Goal: Task Accomplishment & Management: Manage account settings

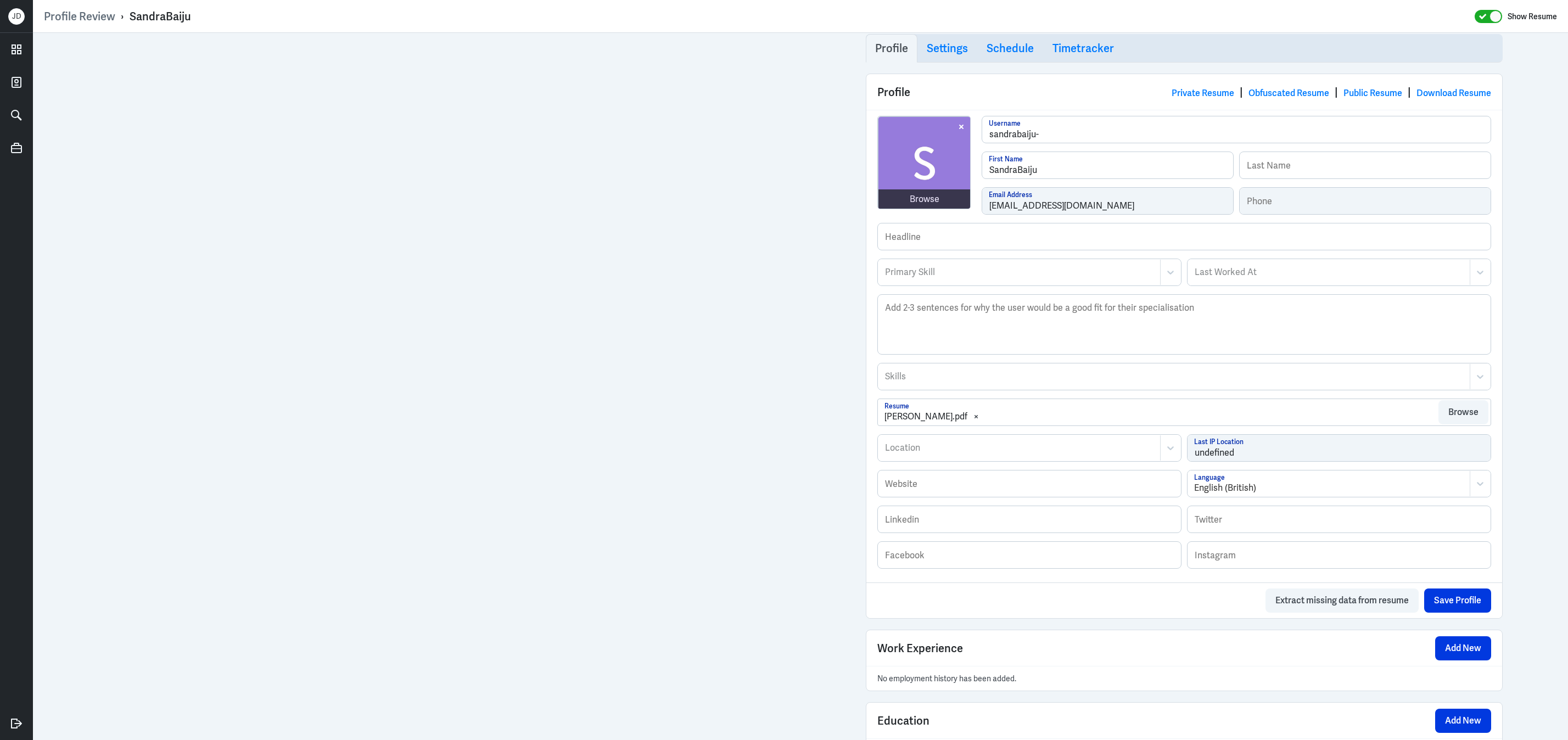
scroll to position [285, 0]
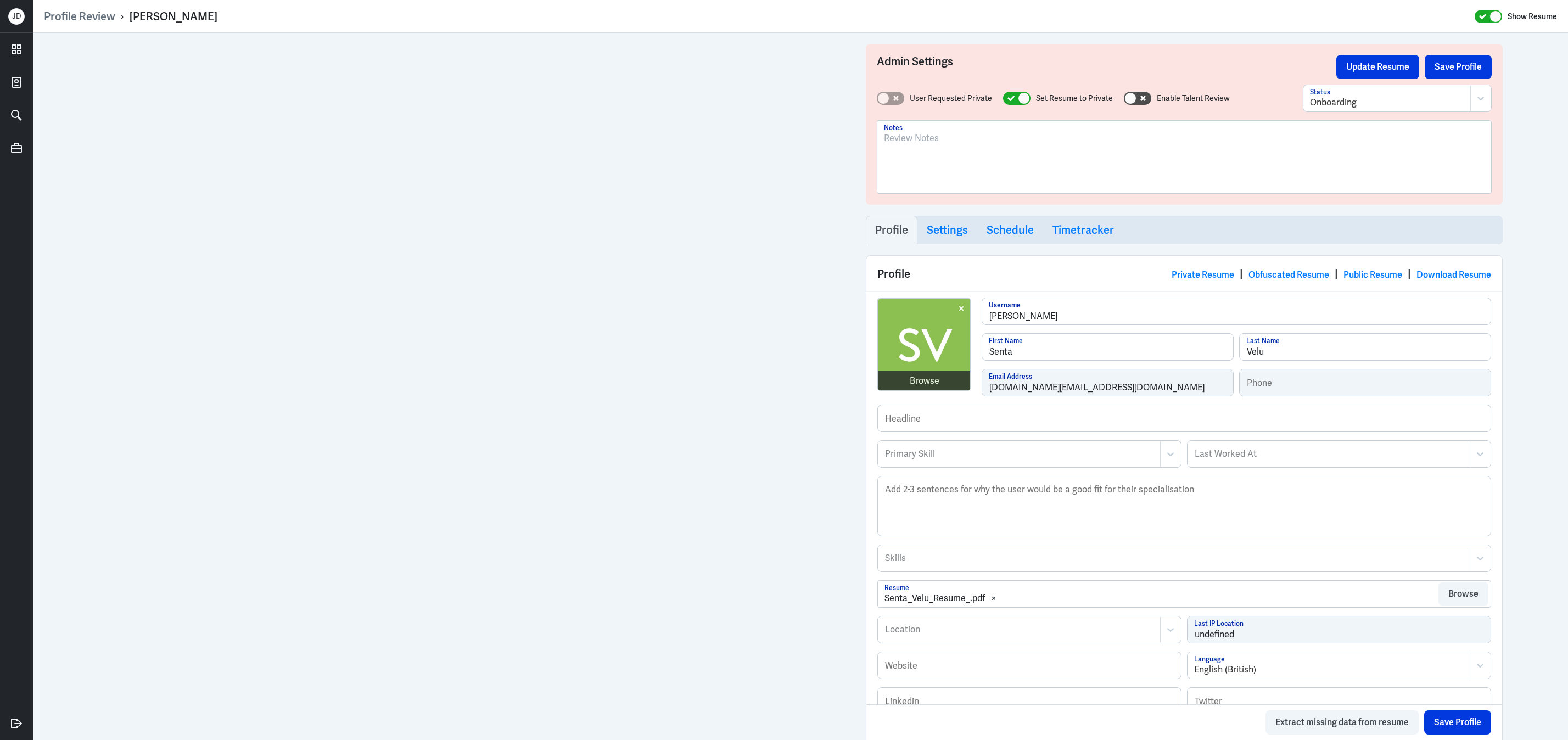
scroll to position [435, 0]
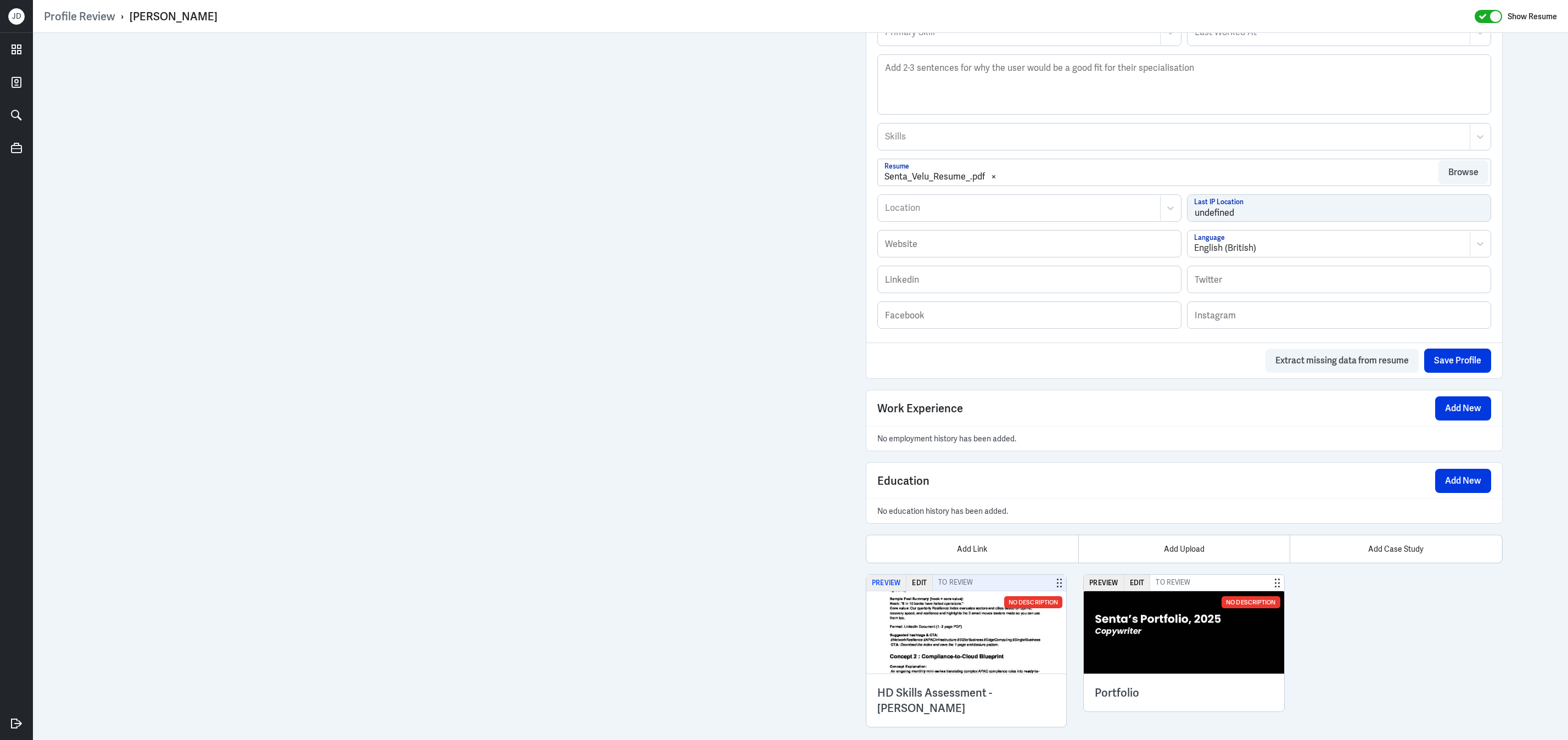
click at [887, 585] on button "Preview" at bounding box center [886, 582] width 40 height 16
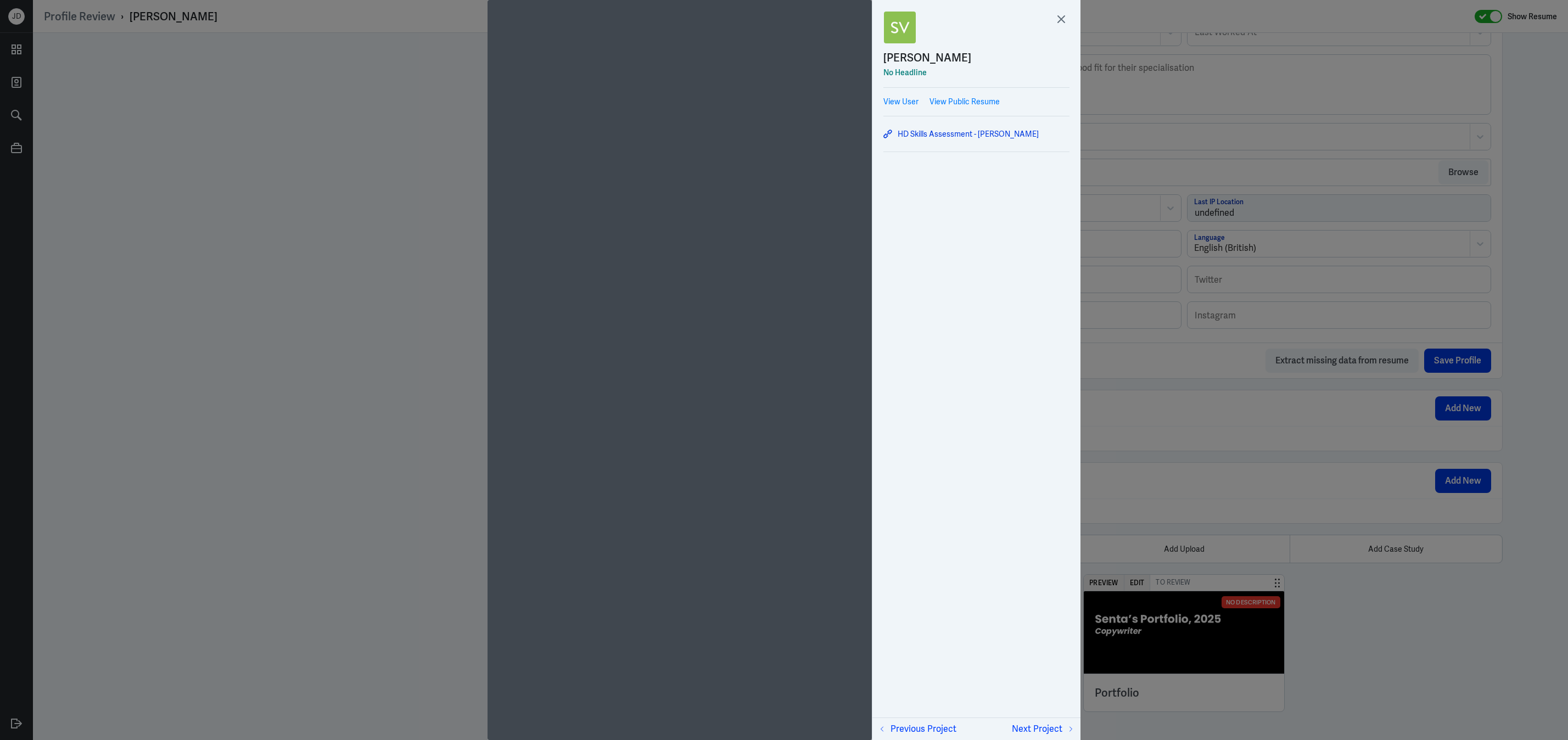
scroll to position [3, 0]
click at [1065, 21] on icon at bounding box center [1061, 19] width 16 height 16
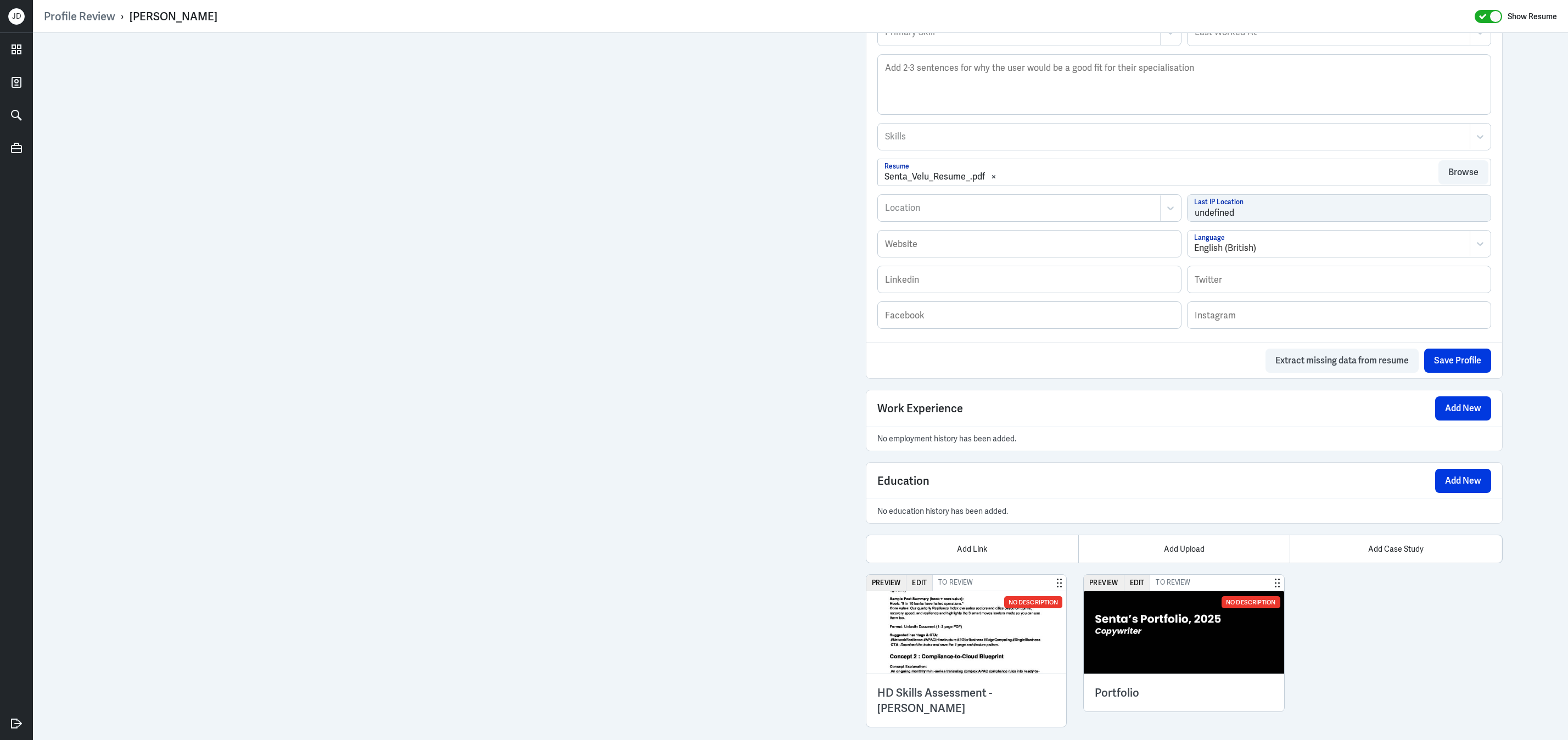
click at [1105, 593] on img at bounding box center [1183, 632] width 200 height 82
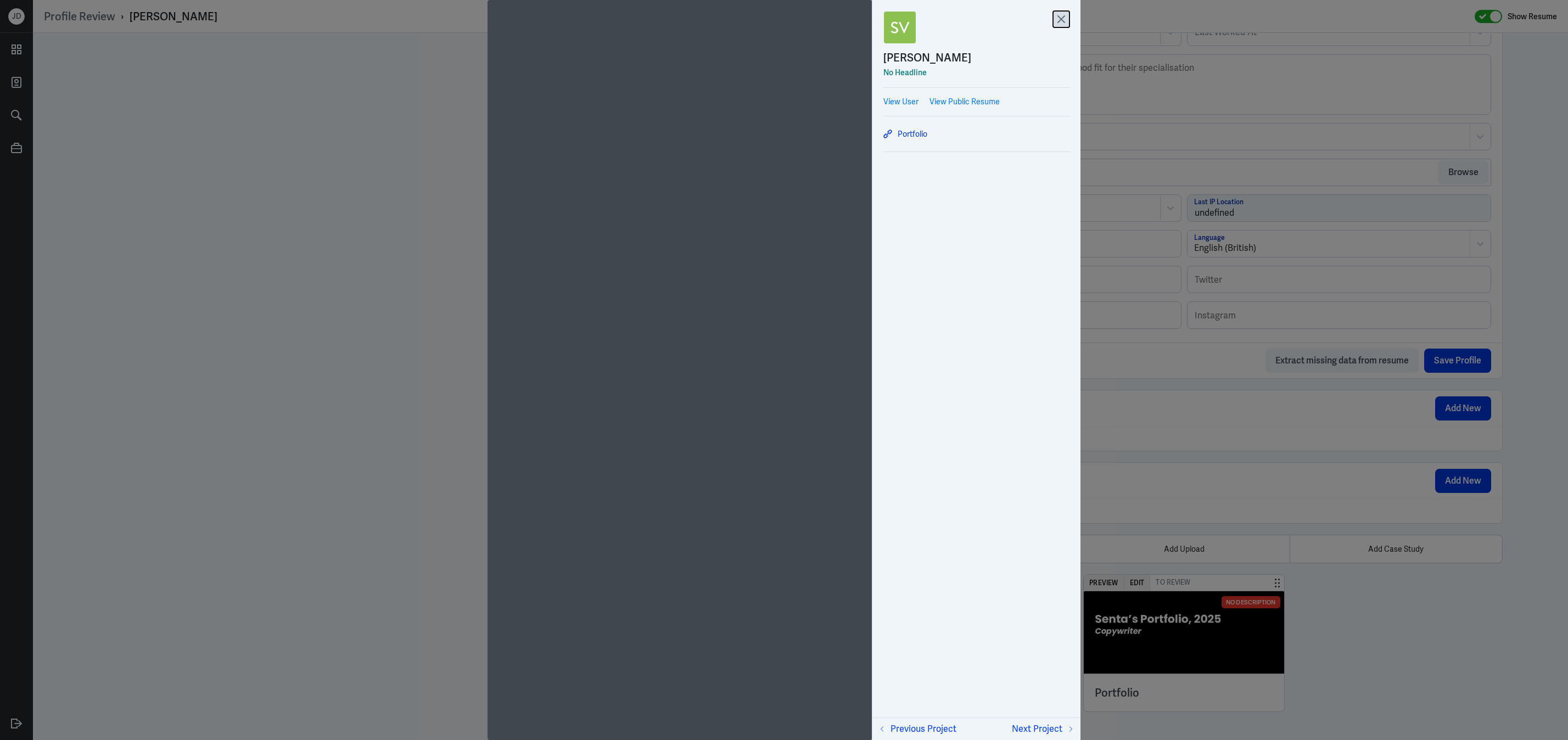
click at [1063, 24] on icon at bounding box center [1061, 19] width 16 height 16
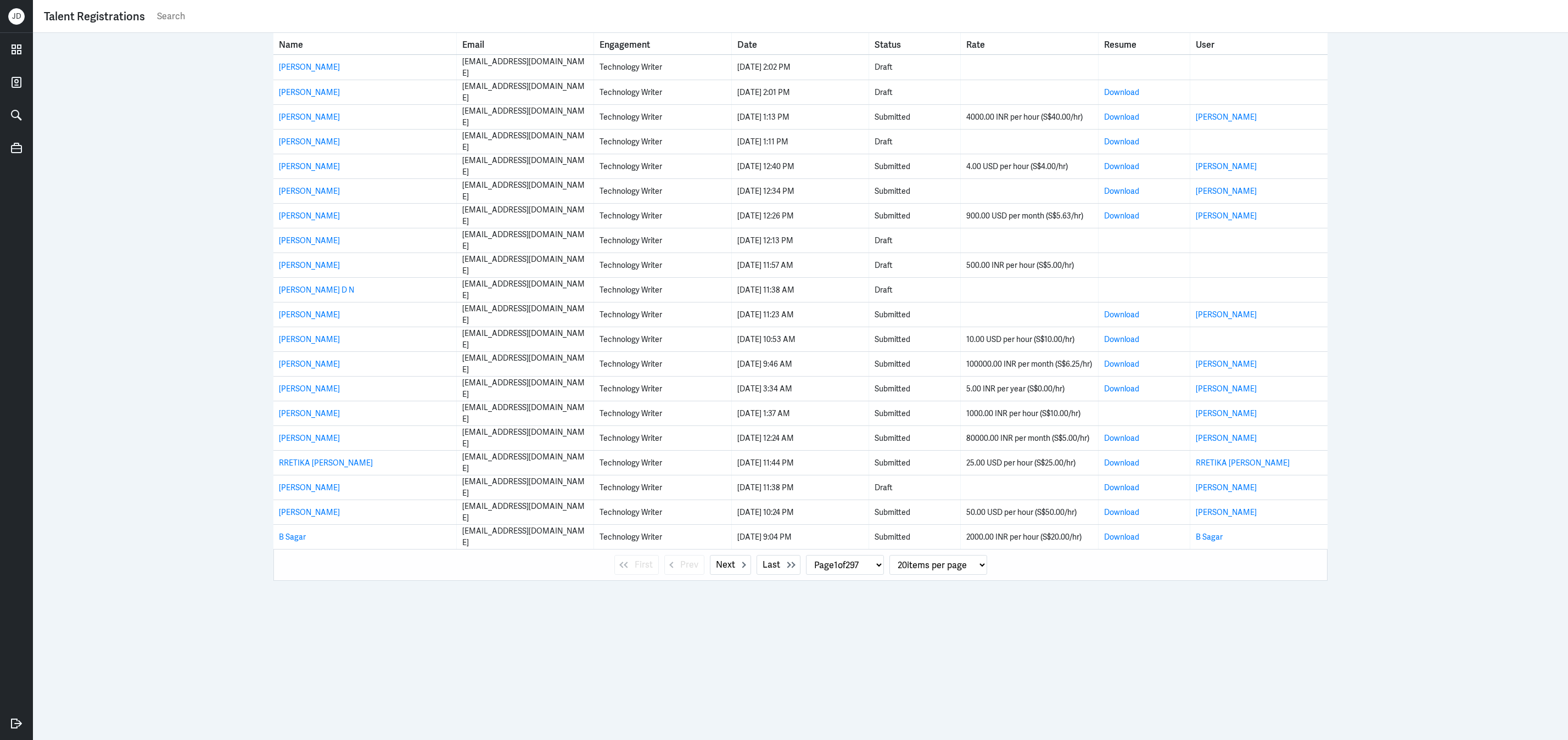
click at [1442, 208] on div "Name Email Engagement Date Status Rate Resume User Khushi Chouhan khushichouhan…" at bounding box center [800, 386] width 1535 height 707
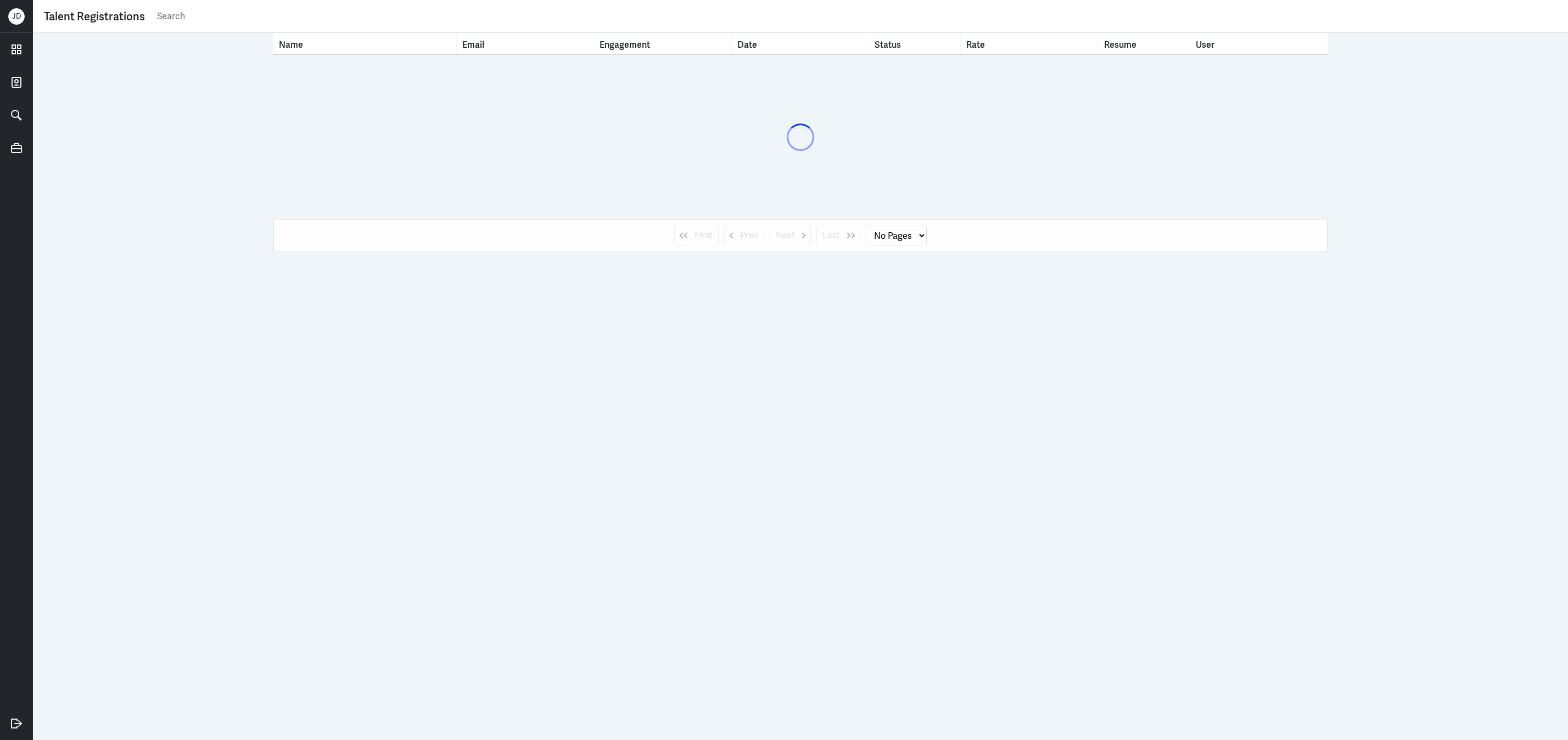
select select "1"
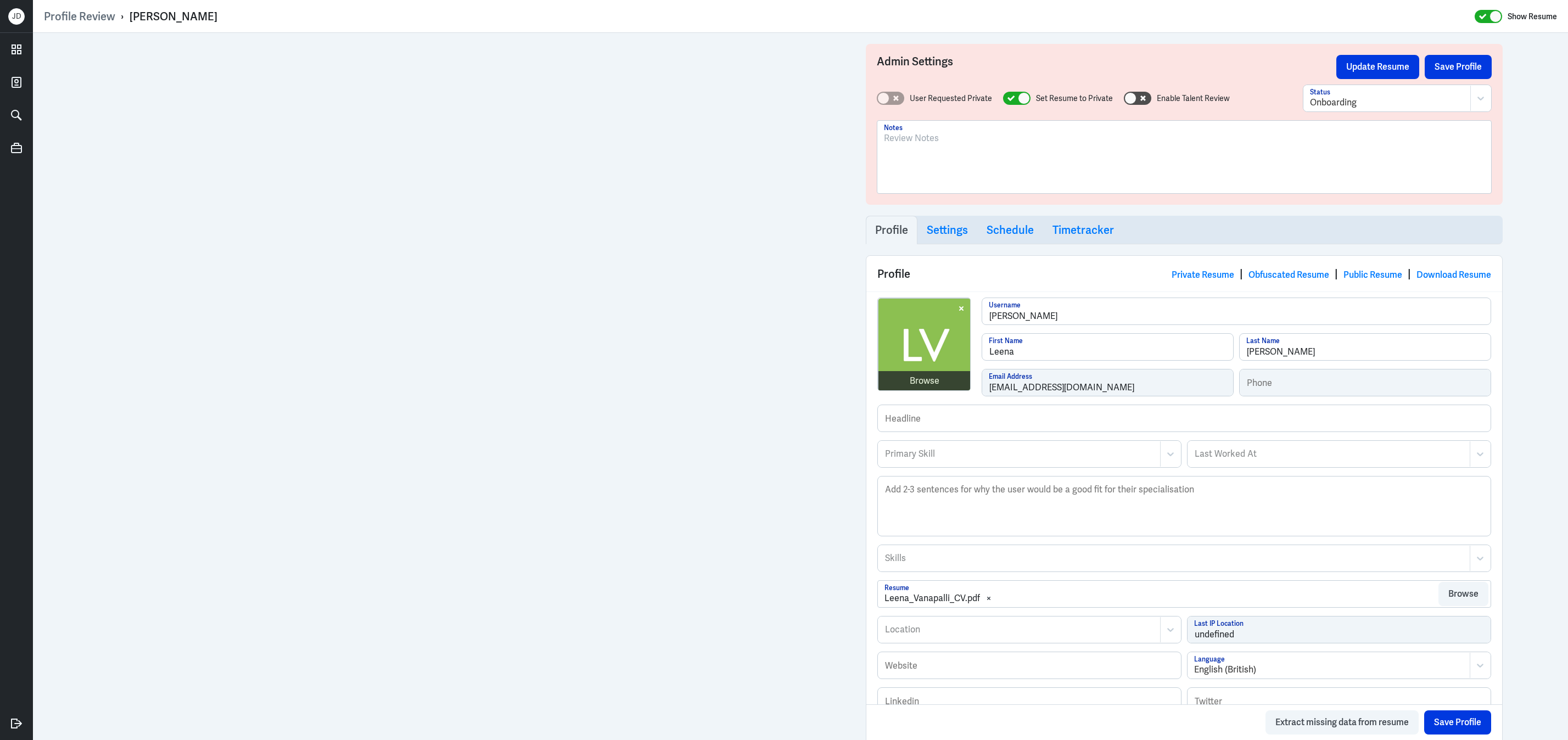
click at [981, 154] on div at bounding box center [1184, 161] width 601 height 59
